Goal: Task Accomplishment & Management: Complete application form

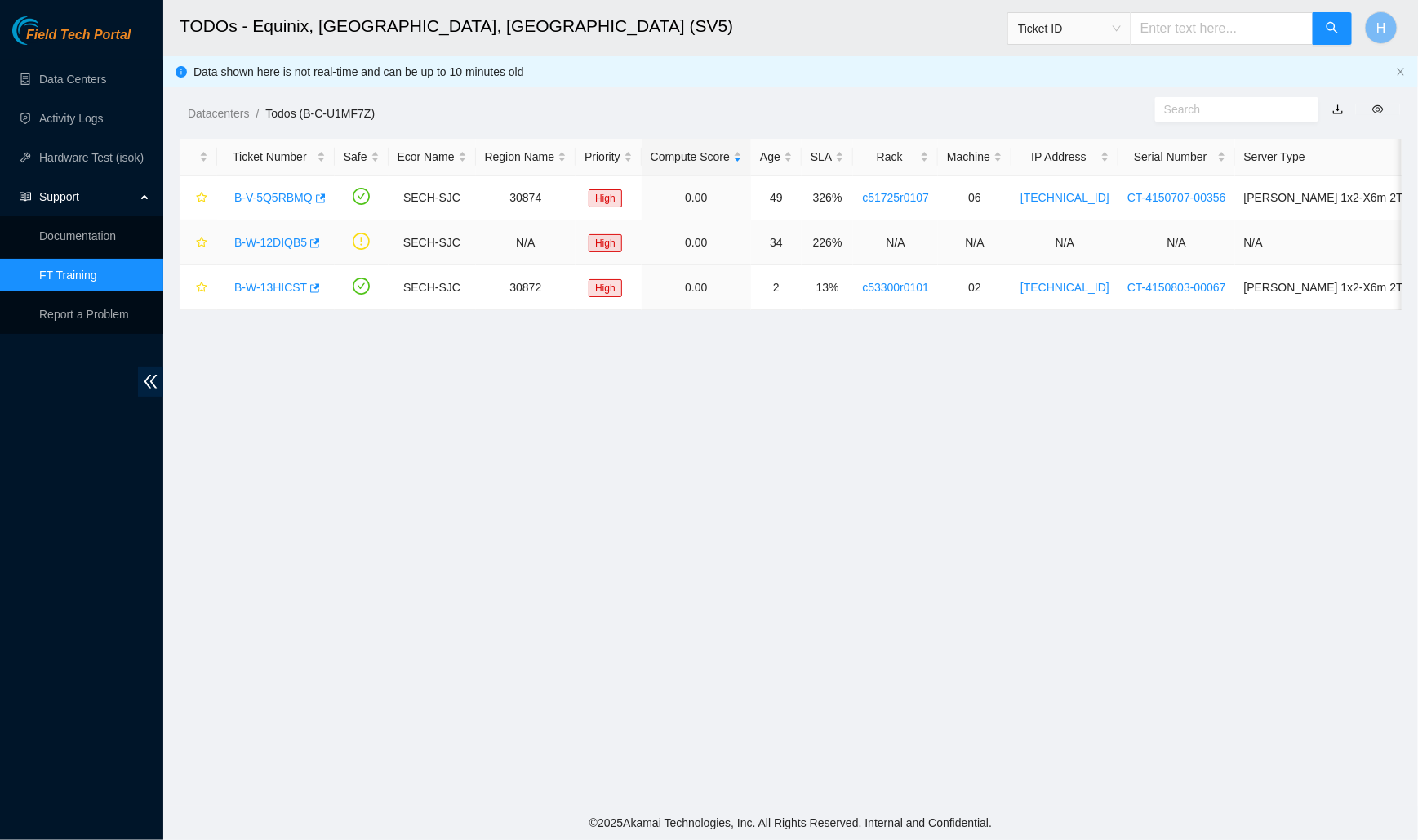
click at [273, 254] on div "B-W-12DIQB5" at bounding box center [276, 242] width 100 height 26
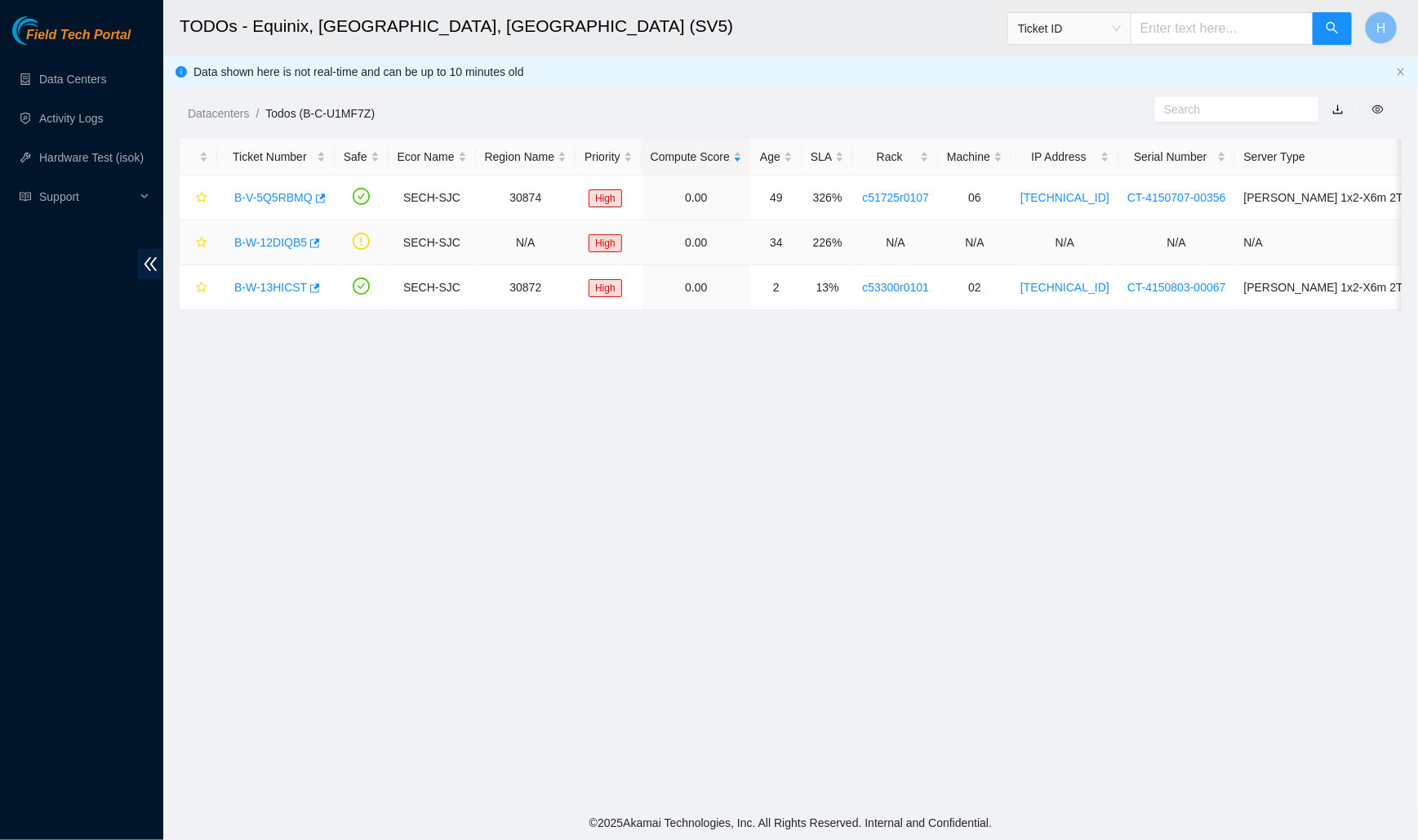
click at [266, 238] on link "B-W-12DIQB5" at bounding box center [271, 243] width 73 height 13
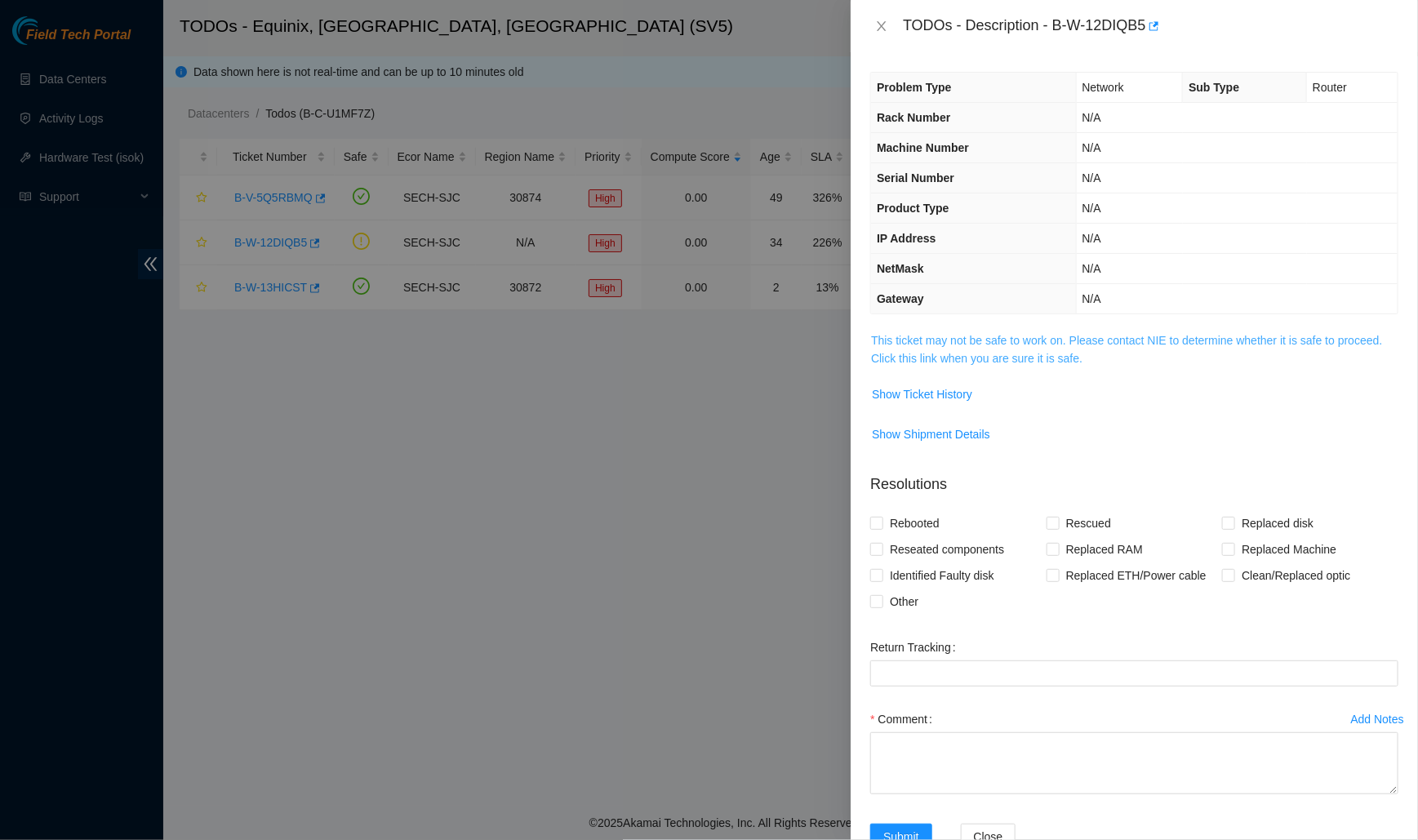
click at [916, 353] on link "This ticket may not be safe to work on. Please contact NIE to determine whether…" at bounding box center [1126, 349] width 511 height 31
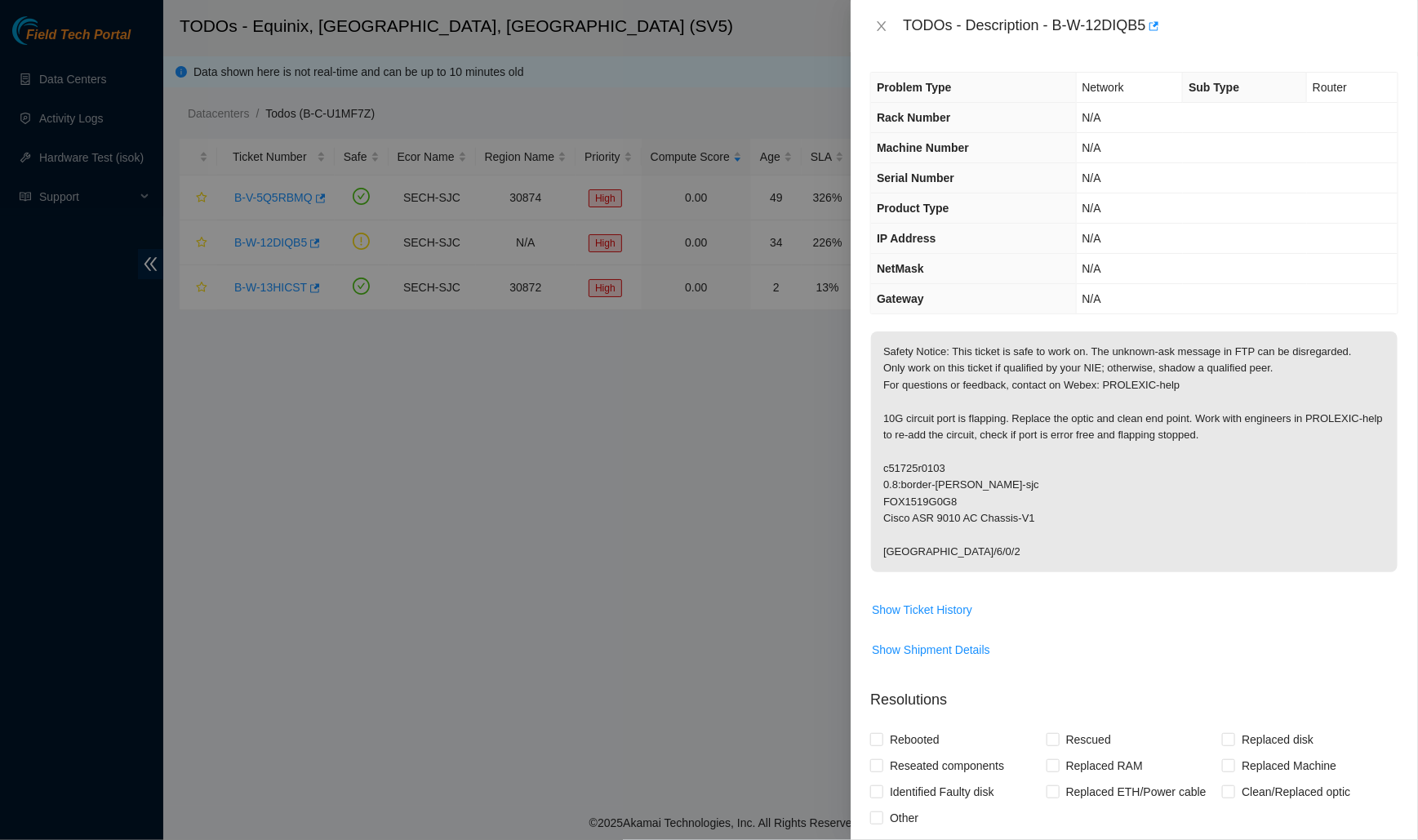
scroll to position [261, 0]
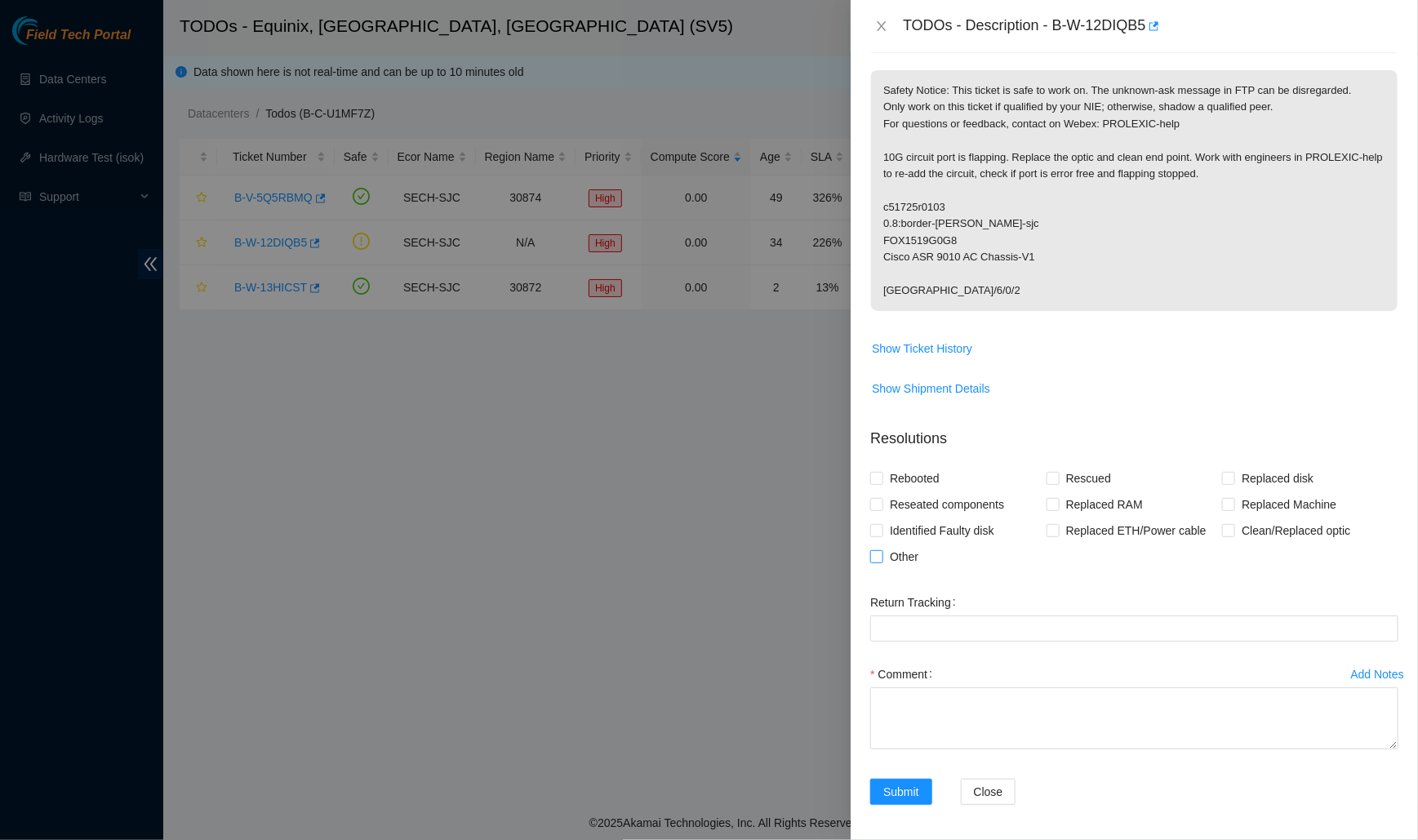
click at [904, 547] on span "Other" at bounding box center [904, 556] width 41 height 26
click at [882, 549] on input "Other" at bounding box center [876, 555] width 12 height 12
checkbox input "true"
click at [919, 503] on span "Reseated components" at bounding box center [947, 503] width 128 height 26
click at [882, 503] on input "Reseated components" at bounding box center [876, 503] width 12 height 12
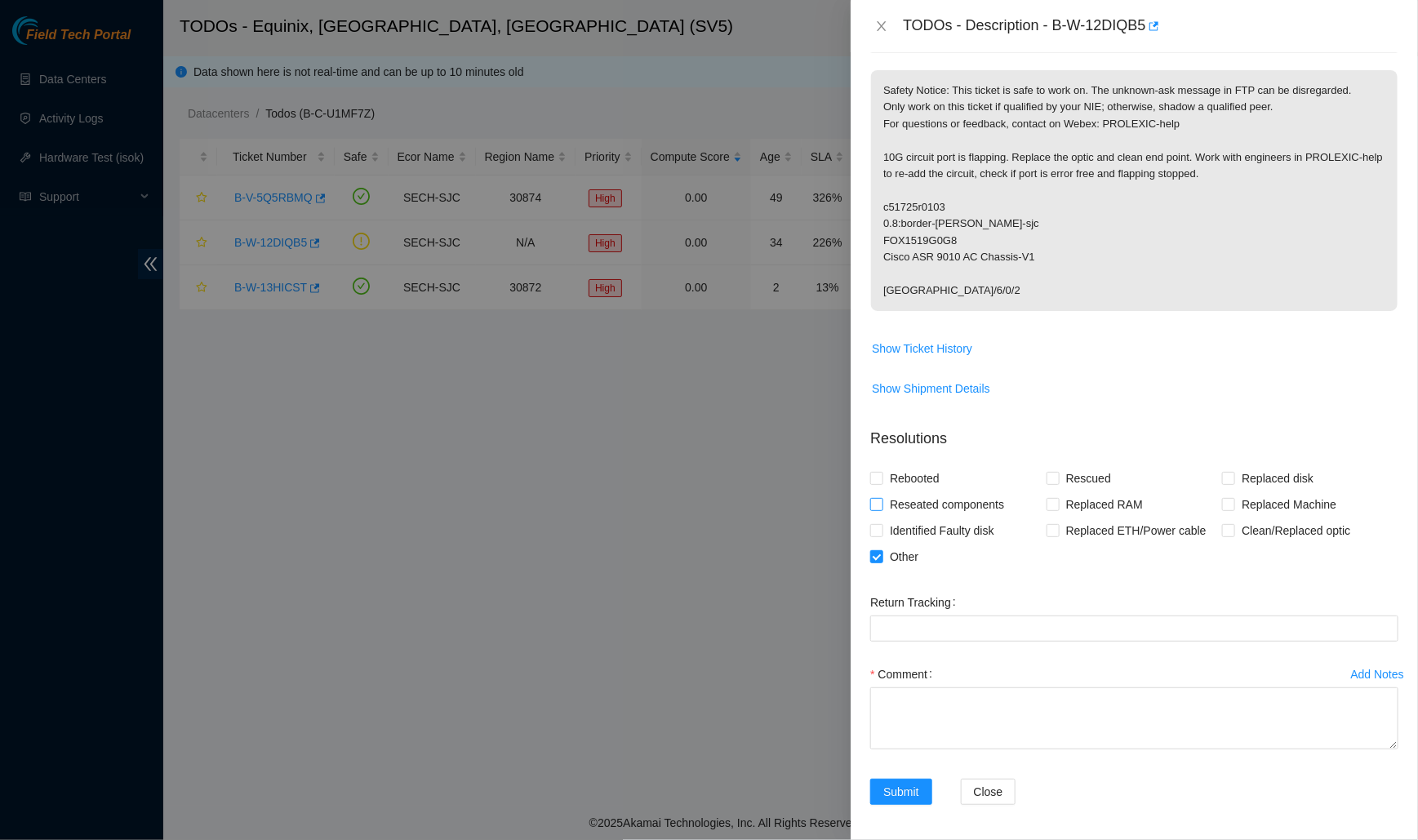
checkbox input "true"
click at [1246, 533] on span "Clean/Replaced optic" at bounding box center [1295, 529] width 122 height 26
click at [1234, 533] on input "Clean/Replaced optic" at bounding box center [1228, 529] width 12 height 12
checkbox input "true"
drag, startPoint x: 1392, startPoint y: 735, endPoint x: 1418, endPoint y: 847, distance: 115.0
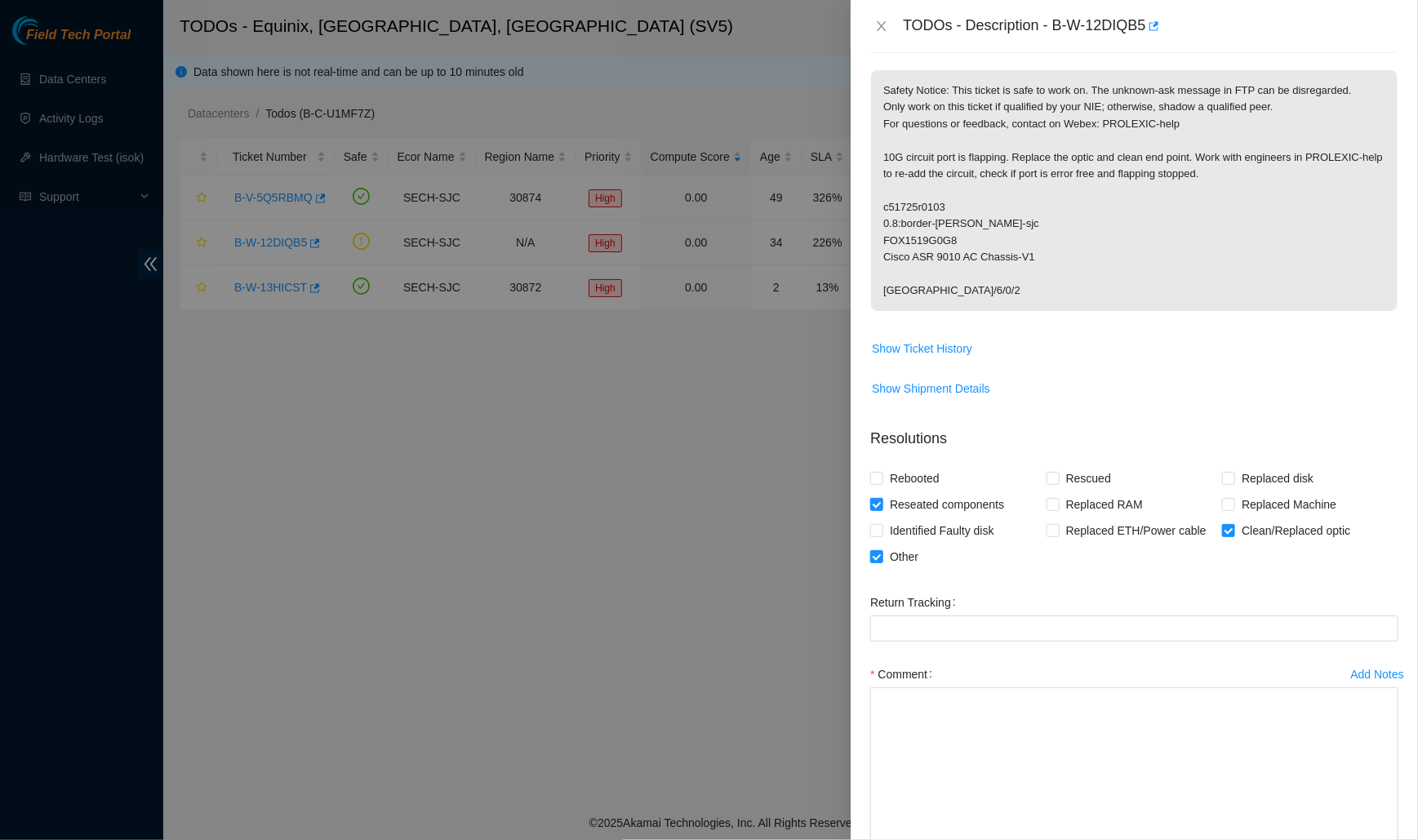
click at [1417, 839] on html "Field Tech Portal Data Centers Activity Logs Hardware Test (isok) Support TODOs…" at bounding box center [709, 420] width 1418 height 840
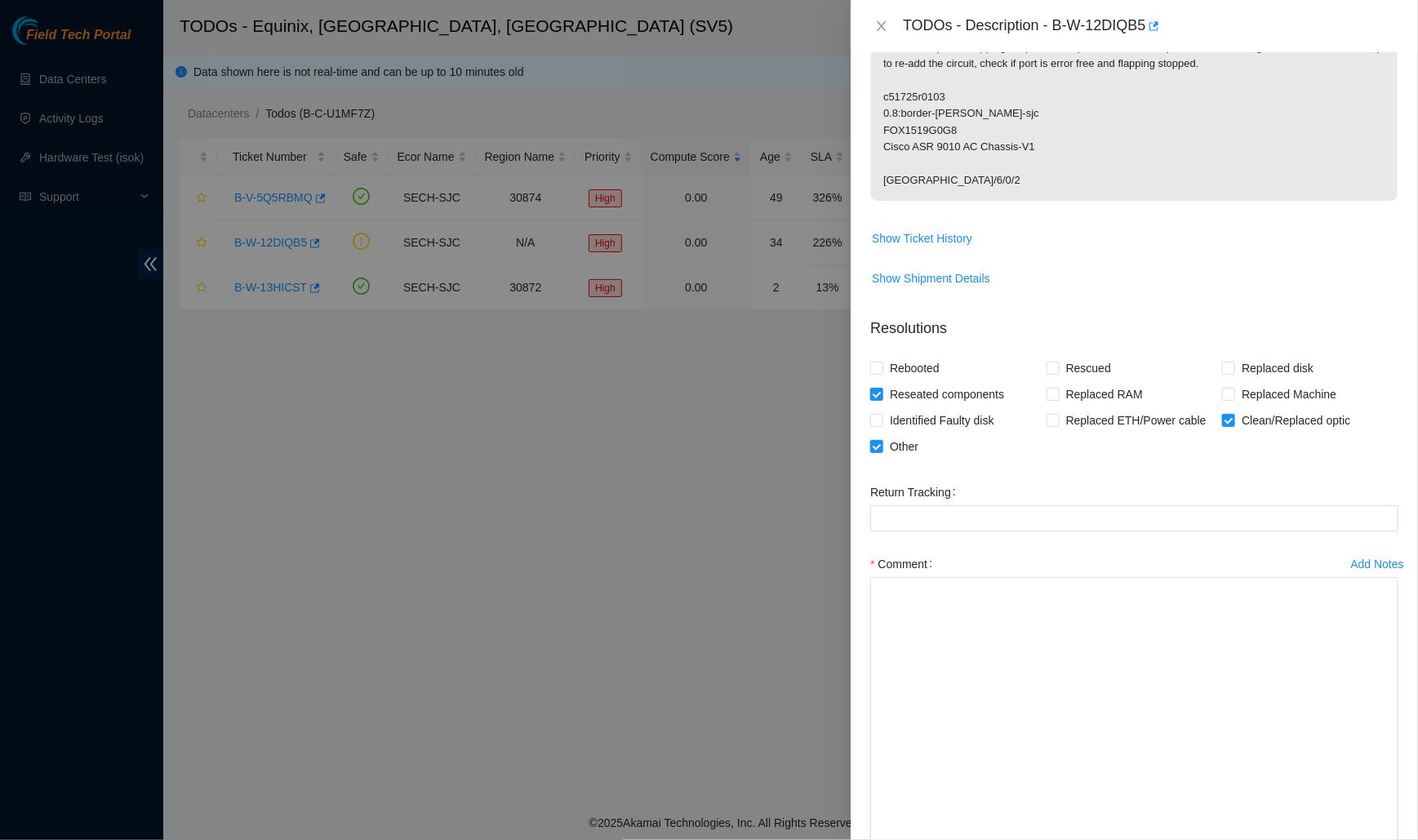
drag, startPoint x: 1394, startPoint y: 740, endPoint x: 1398, endPoint y: 847, distance: 107.1
click at [1398, 839] on html "Field Tech Portal Data Centers Activity Logs Hardware Test (isok) Support TODOs…" at bounding box center [709, 420] width 1418 height 840
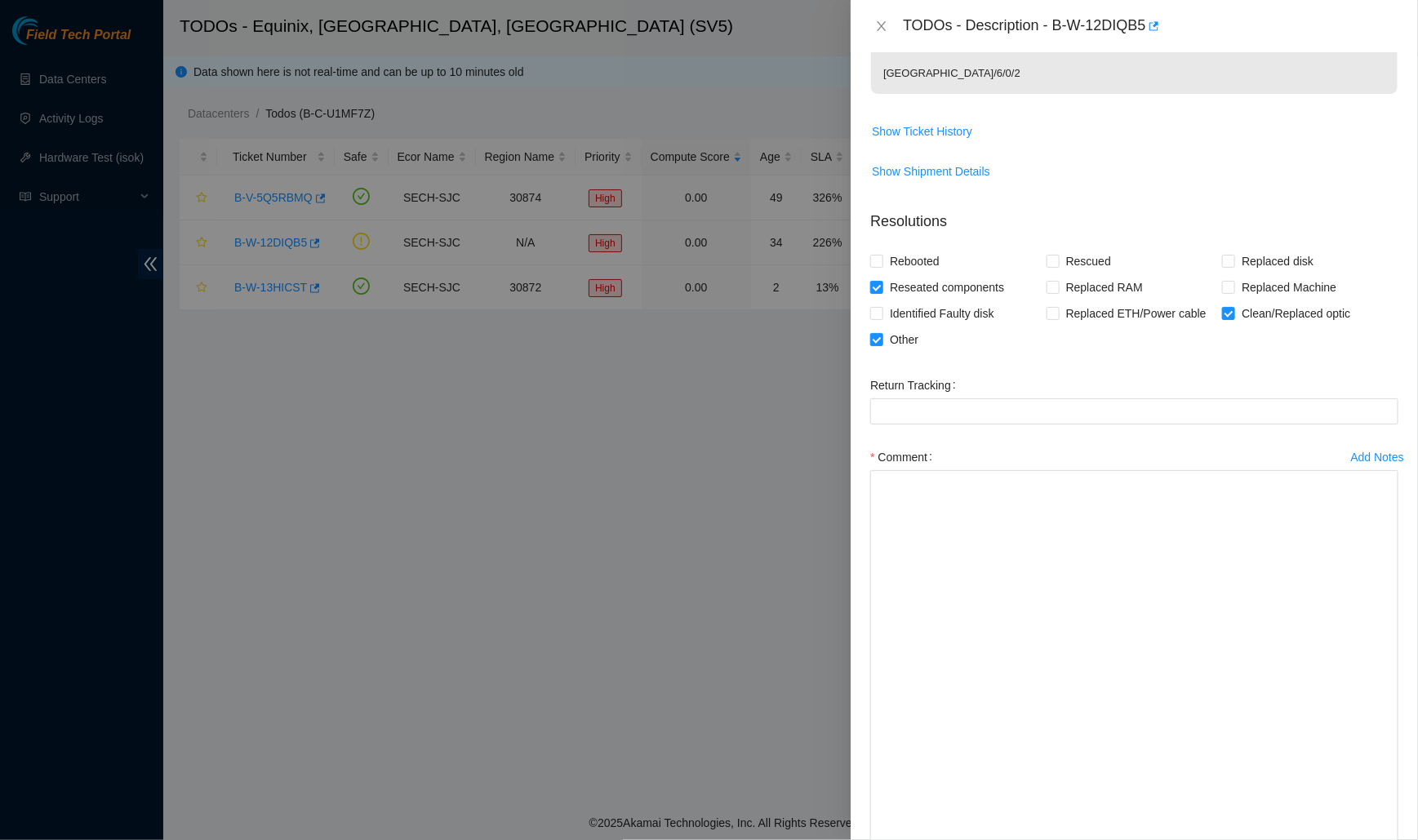
drag, startPoint x: 1395, startPoint y: 735, endPoint x: 1395, endPoint y: 847, distance: 112.0
click at [1395, 839] on html "Field Tech Portal Data Centers Activity Logs Hardware Test (isok) Support TODOs…" at bounding box center [709, 420] width 1418 height 840
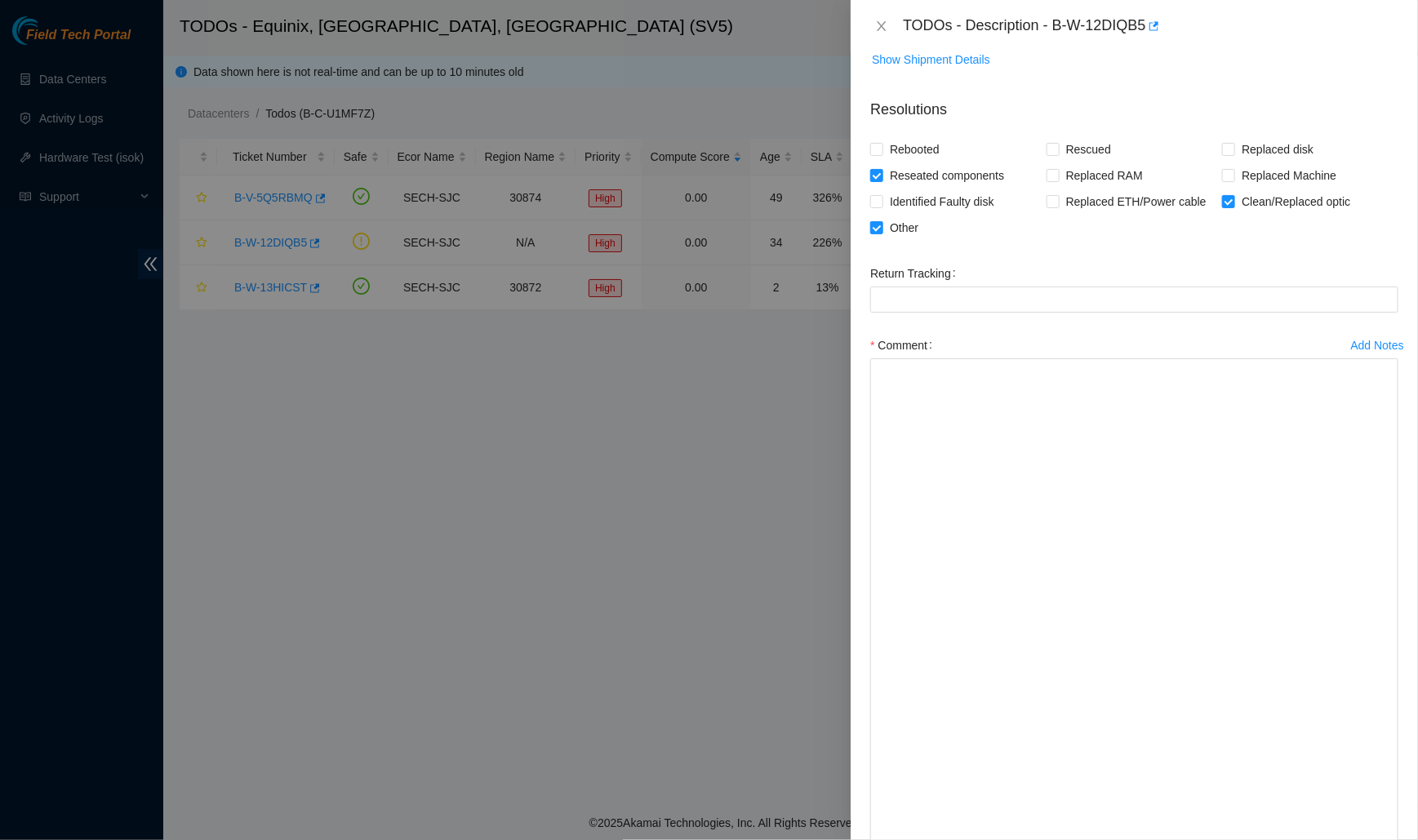
drag, startPoint x: 1392, startPoint y: 739, endPoint x: 1363, endPoint y: 847, distance: 111.8
click at [1363, 839] on html "Field Tech Portal Data Centers Activity Logs Hardware Test (isok) Support TODOs…" at bounding box center [709, 420] width 1418 height 840
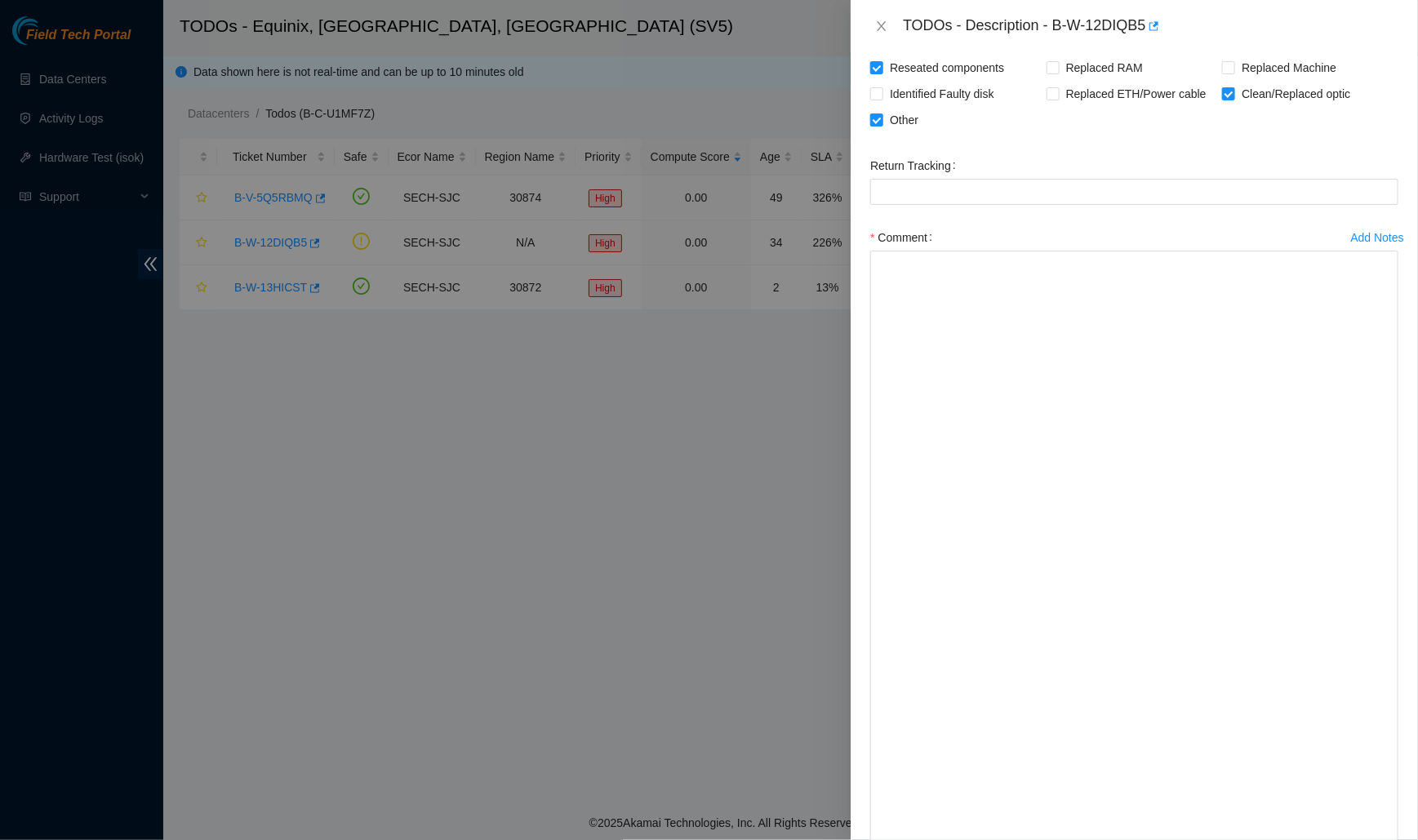
drag, startPoint x: 1389, startPoint y: 740, endPoint x: 1382, endPoint y: 847, distance: 107.2
click at [1382, 839] on html "Field Tech Portal Data Centers Activity Logs Hardware Test (isok) Support TODOs…" at bounding box center [709, 420] width 1418 height 840
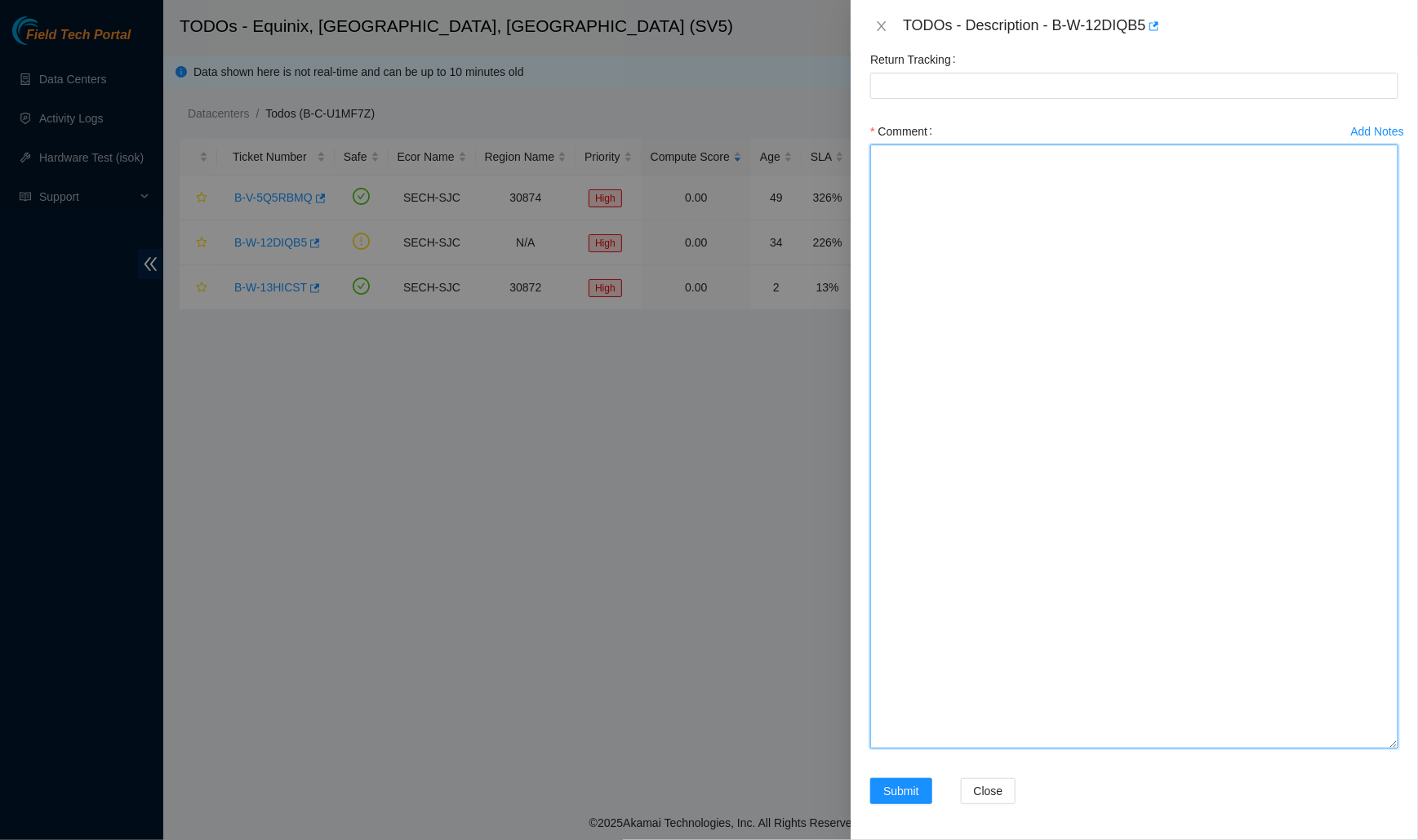
click at [1195, 300] on textarea "Comment" at bounding box center [1134, 447] width 528 height 604
click at [1057, 338] on textarea "Worked with supervisor Paulina and Rafal Kosinski from prolexic" at bounding box center [1134, 447] width 528 height 604
type textarea "Worked with supervisor Paulina and Rafal Kosinski from prolexic Fiber #1 - W1"
